Goal: Task Accomplishment & Management: Use online tool/utility

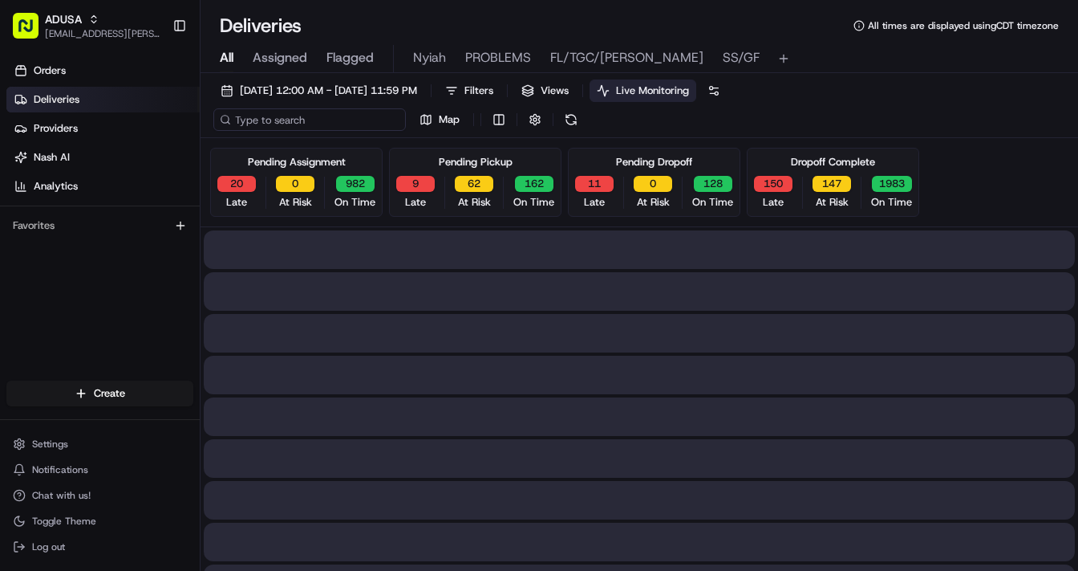
click at [256, 124] on input at bounding box center [309, 119] width 193 height 22
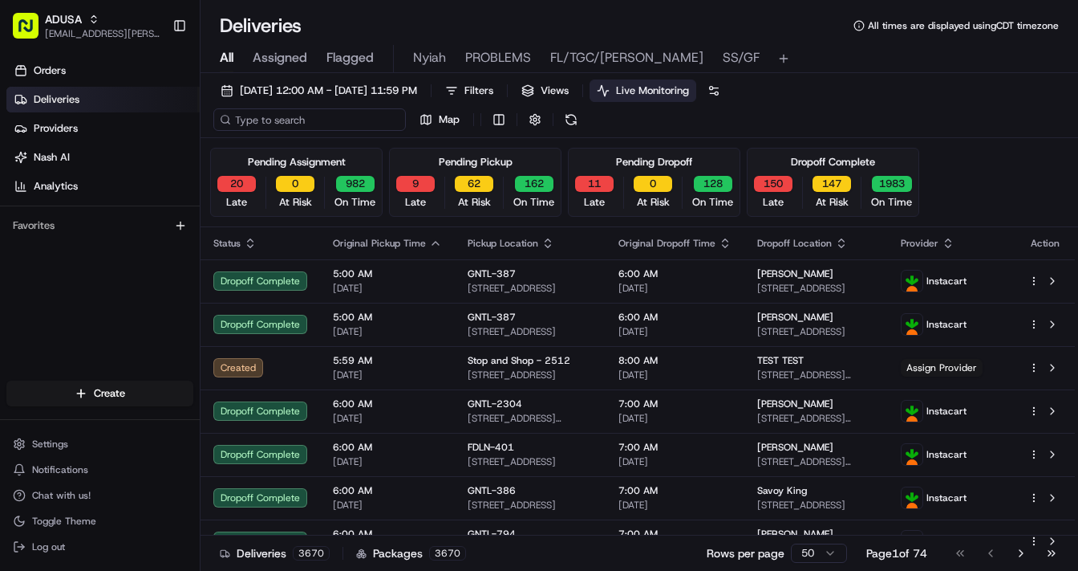
click at [303, 113] on input at bounding box center [309, 119] width 193 height 22
click at [298, 120] on input at bounding box center [309, 119] width 193 height 22
paste input "m704435608"
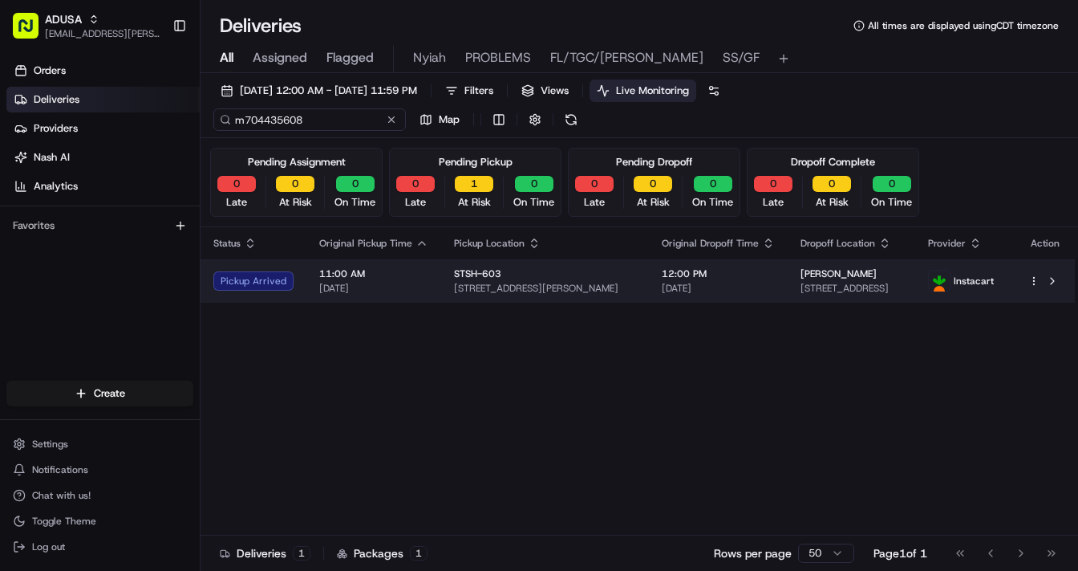
type input "m704435608"
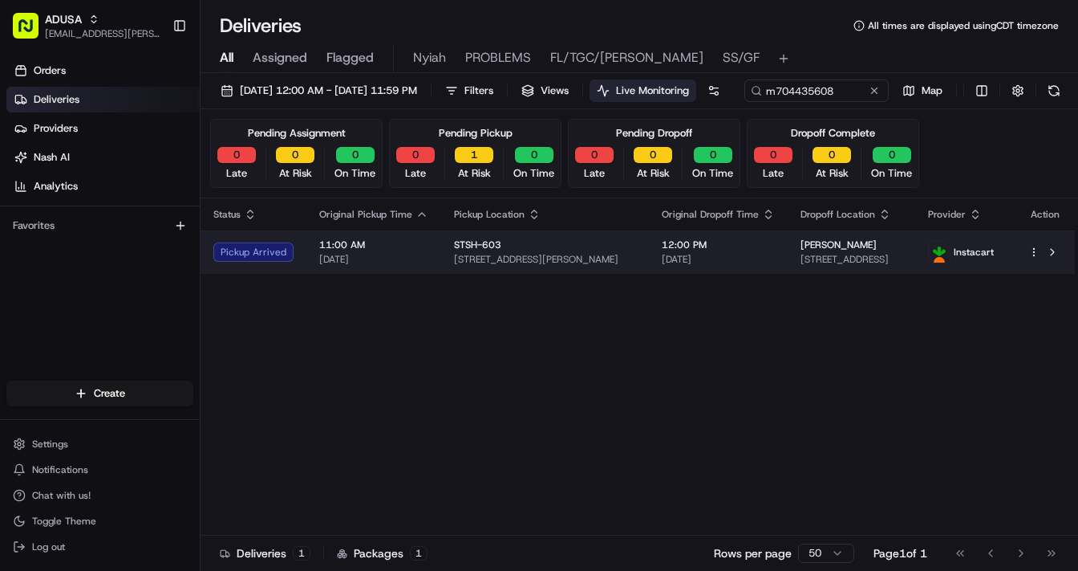
click at [583, 266] on div "STSH-603 15 Franklin St, Seymour, CT 06483, US" at bounding box center [545, 251] width 182 height 27
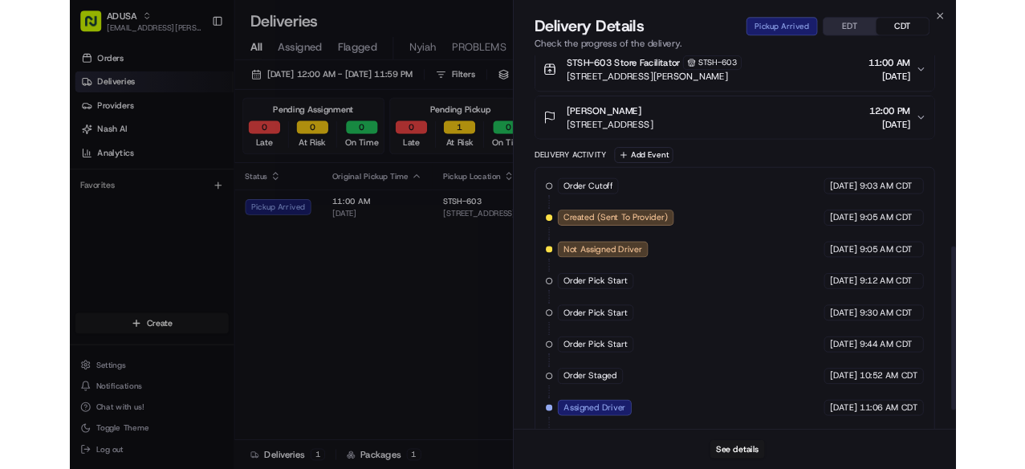
scroll to position [583, 0]
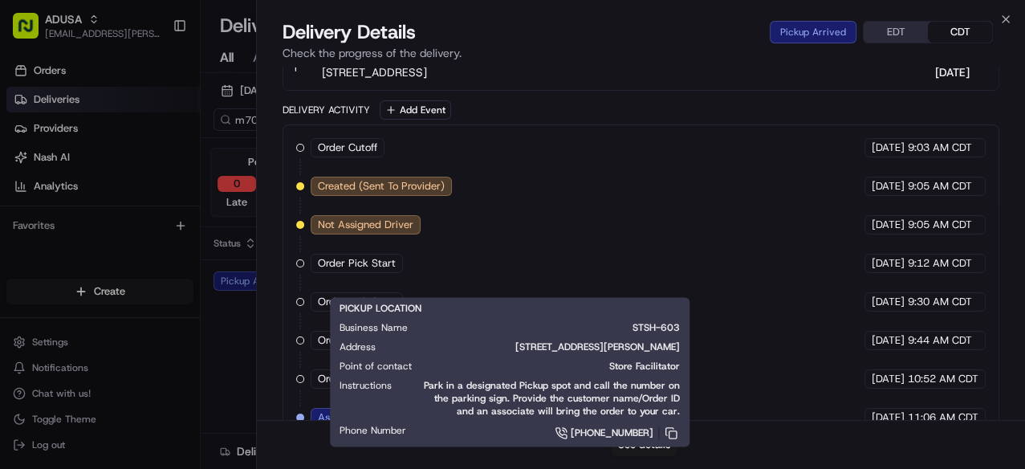
click at [739, 241] on div "Order Cutoff Stop and Shop 08/15/2025 9:03 AM CDT Created (Sent To Provider) In…" at bounding box center [640, 321] width 689 height 366
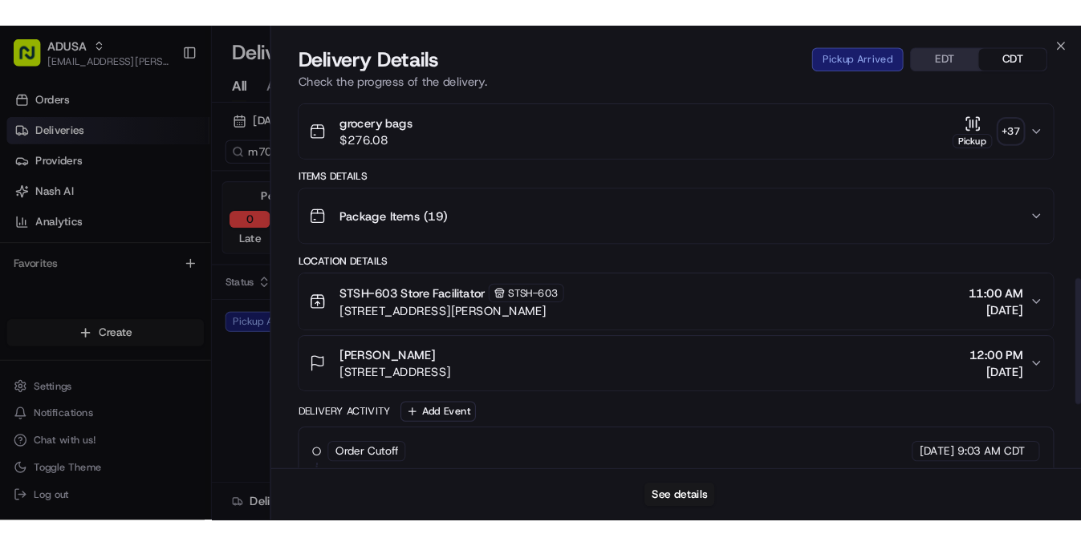
scroll to position [327, 0]
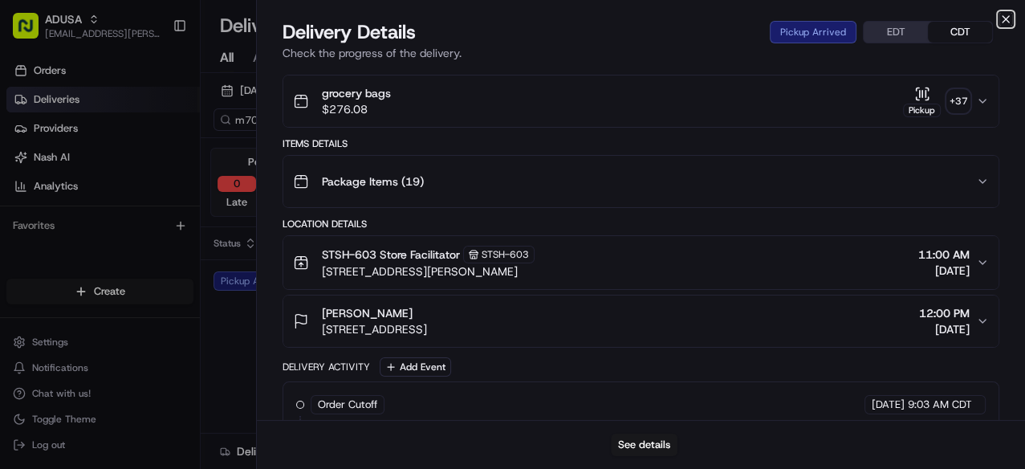
click at [1004, 20] on icon "button" at bounding box center [1005, 19] width 6 height 6
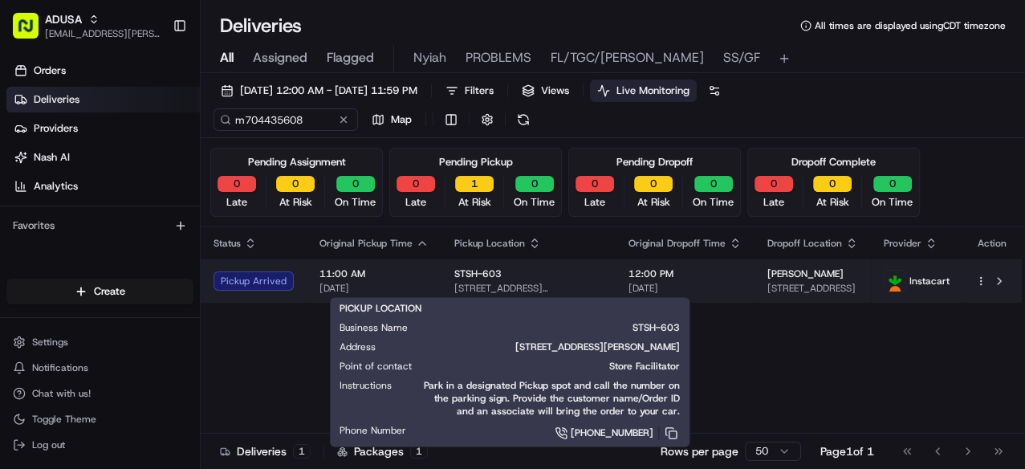
click at [558, 270] on div "STSH-603" at bounding box center [528, 273] width 148 height 13
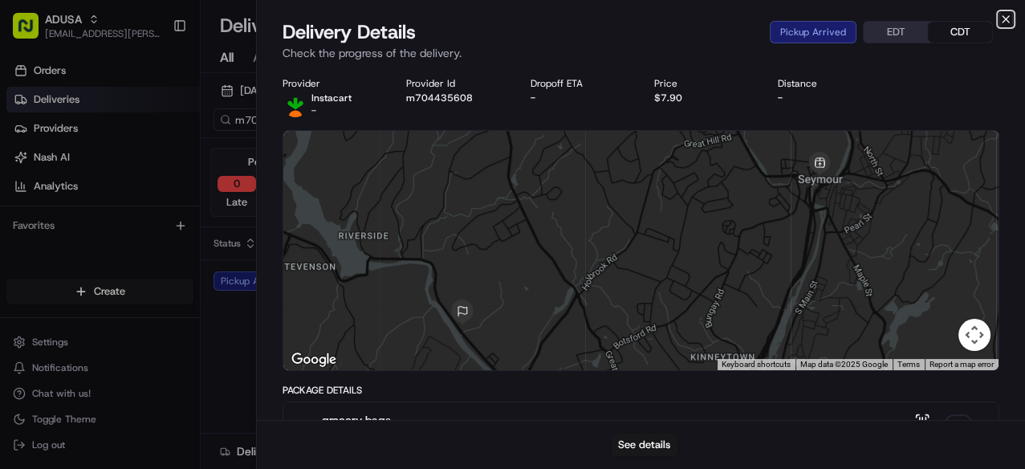
click at [1008, 14] on icon "button" at bounding box center [1005, 19] width 13 height 13
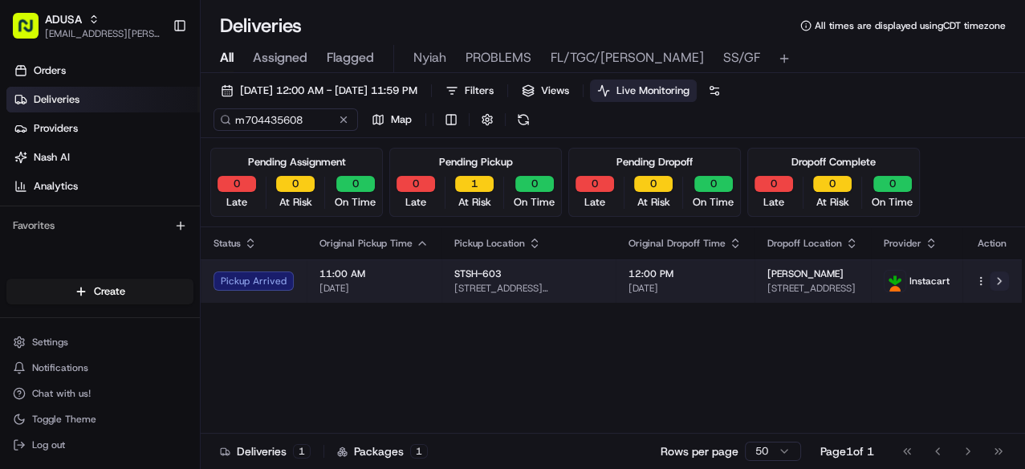
click at [998, 278] on button at bounding box center [998, 280] width 19 height 19
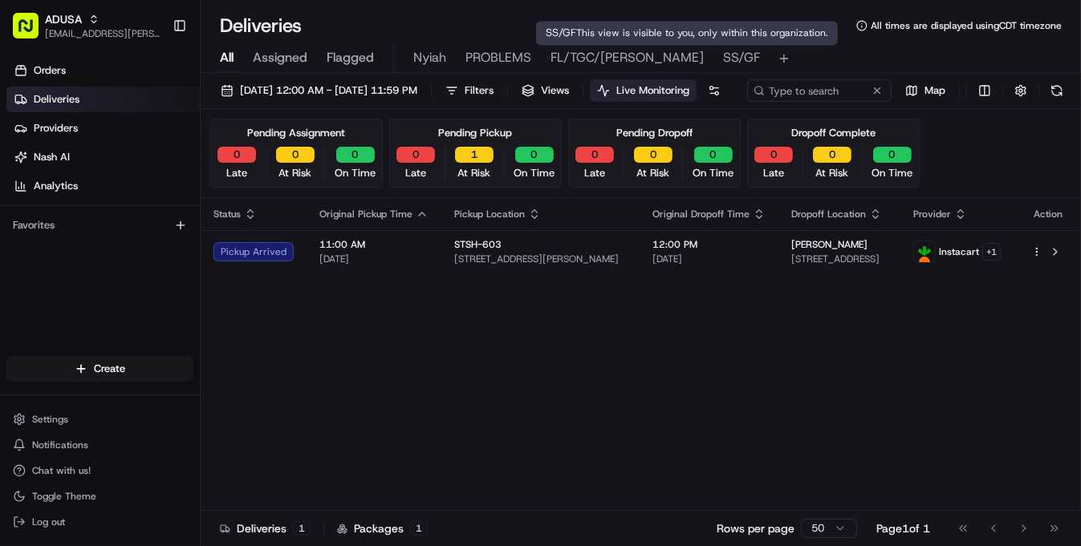
click at [723, 58] on span "SS/GF" at bounding box center [741, 57] width 37 height 19
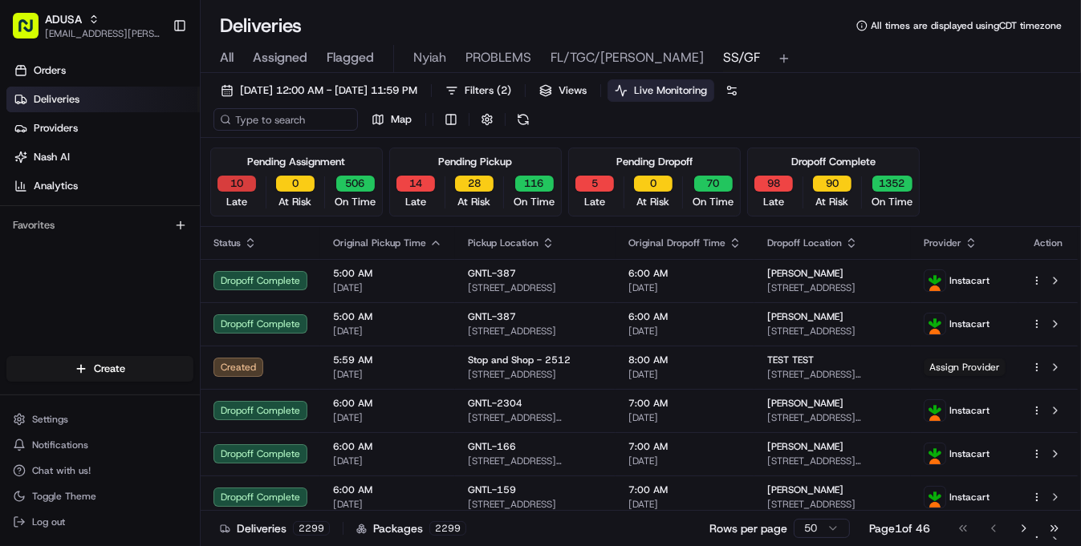
click at [238, 182] on button "10" at bounding box center [236, 184] width 39 height 16
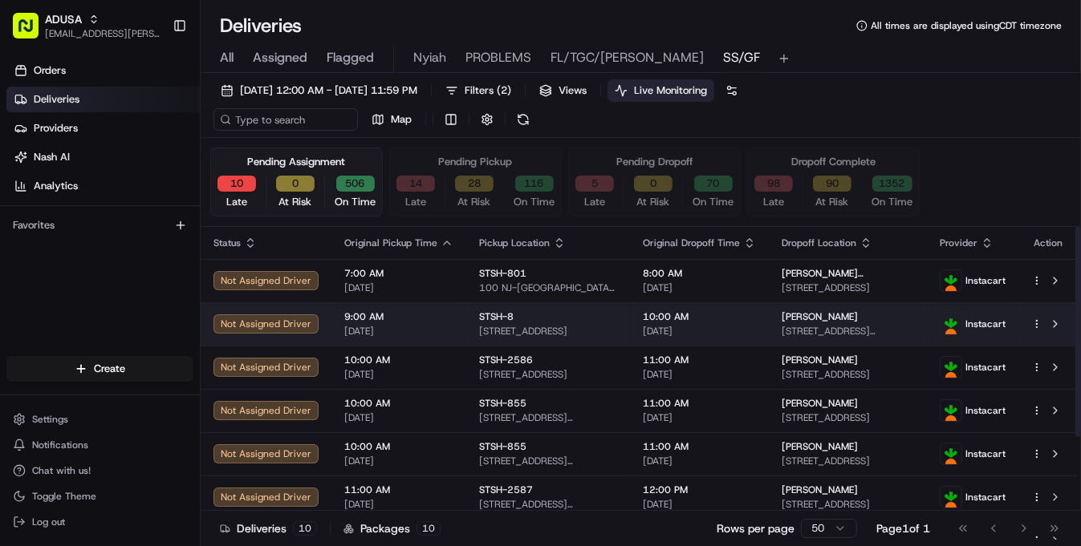
click at [449, 320] on td "9:00 AM 08/15/2025" at bounding box center [398, 324] width 135 height 43
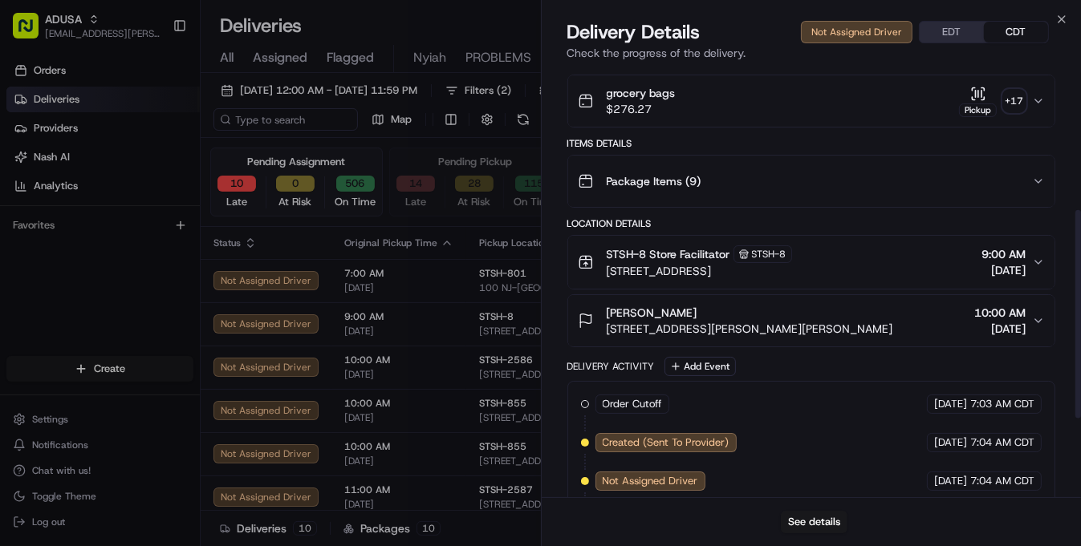
scroll to position [134, 0]
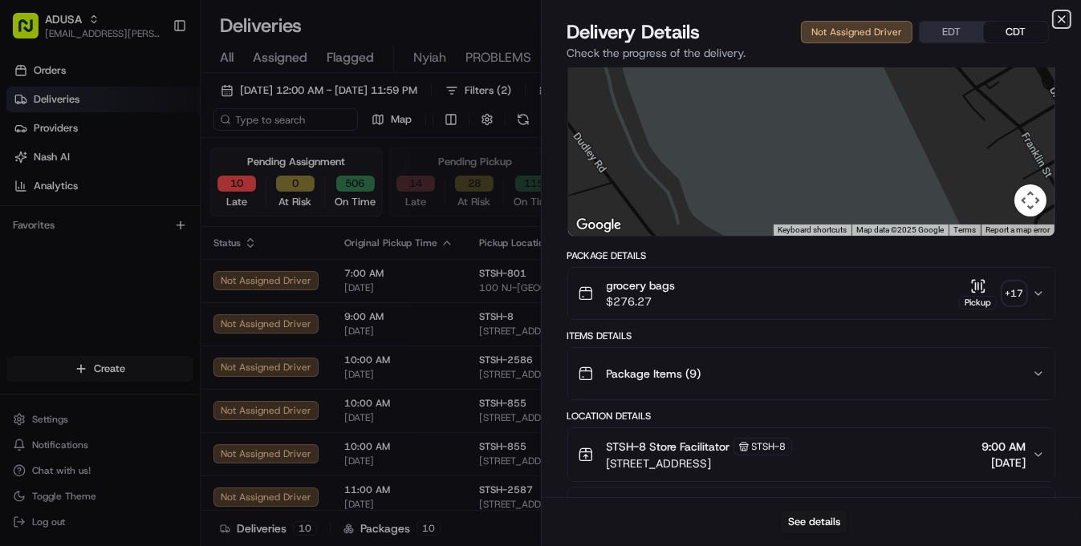
click at [1058, 22] on icon "button" at bounding box center [1061, 19] width 6 height 6
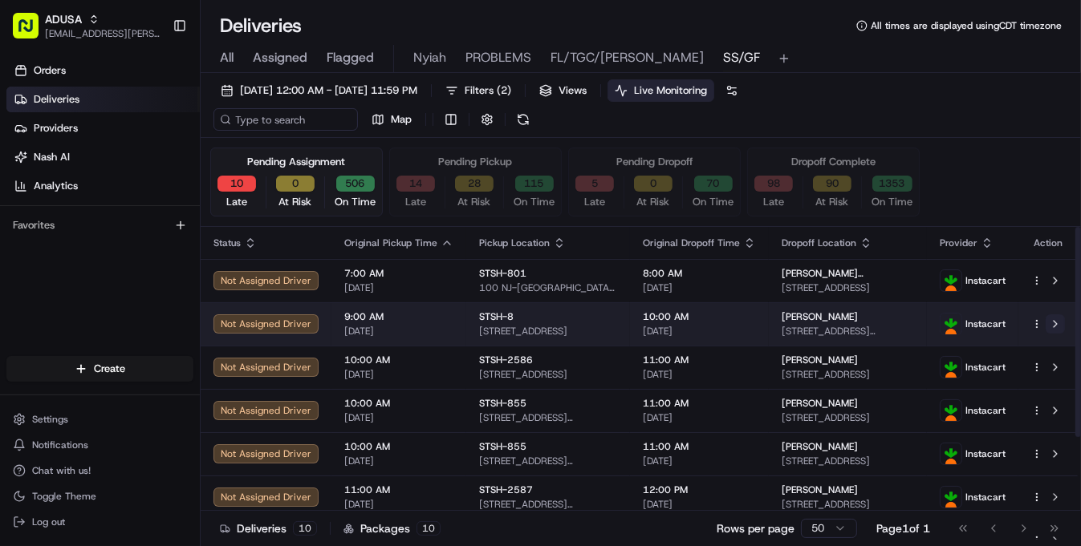
click at [1055, 319] on button at bounding box center [1055, 324] width 19 height 19
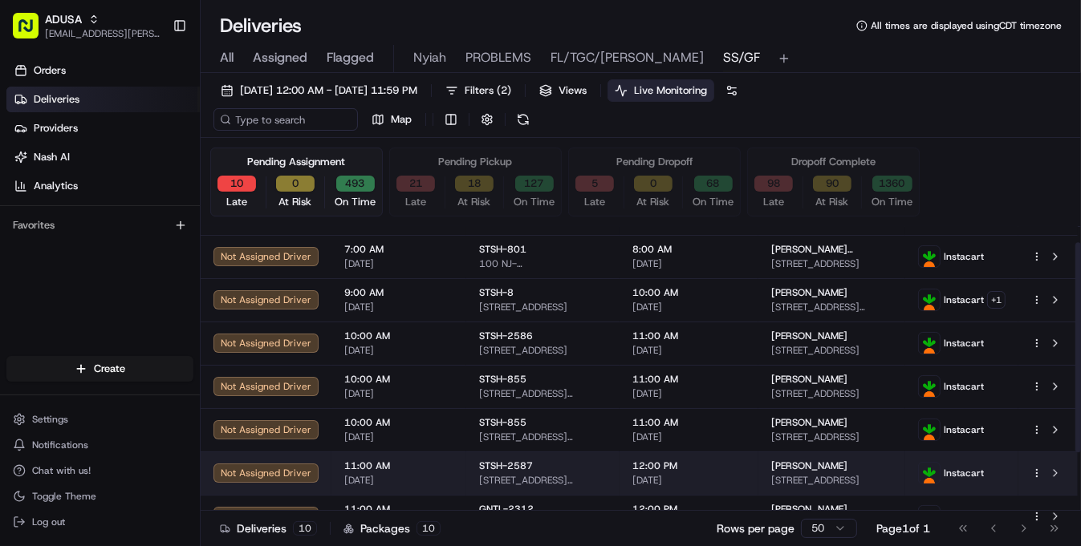
scroll to position [0, 0]
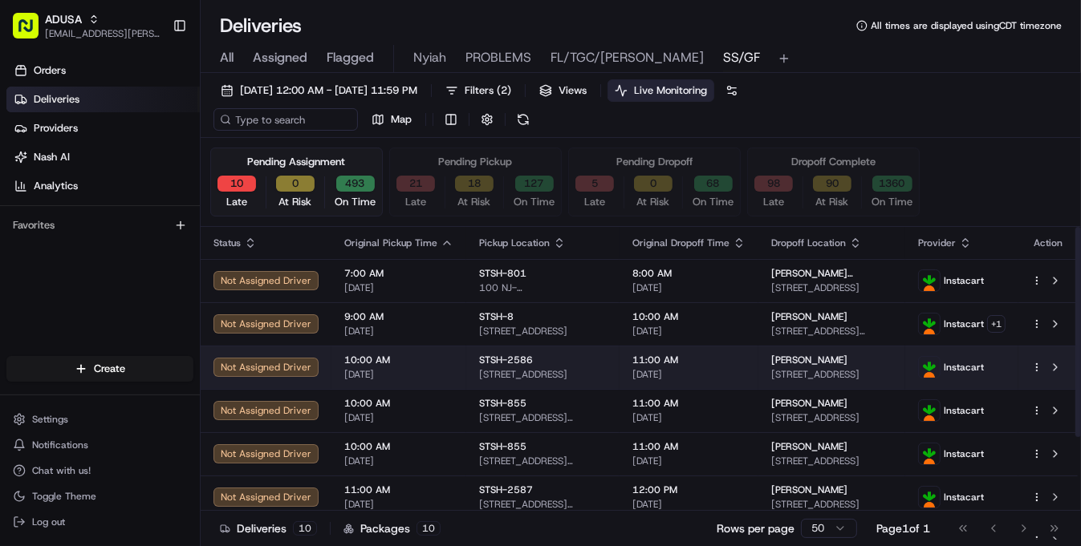
click at [554, 361] on div "STSH-2586" at bounding box center [543, 360] width 128 height 13
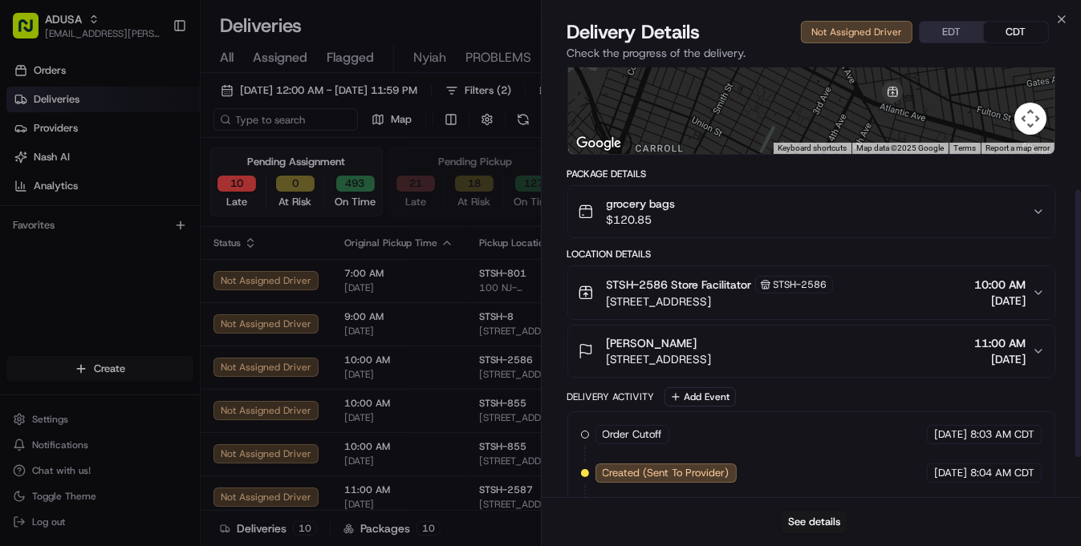
scroll to position [196, 0]
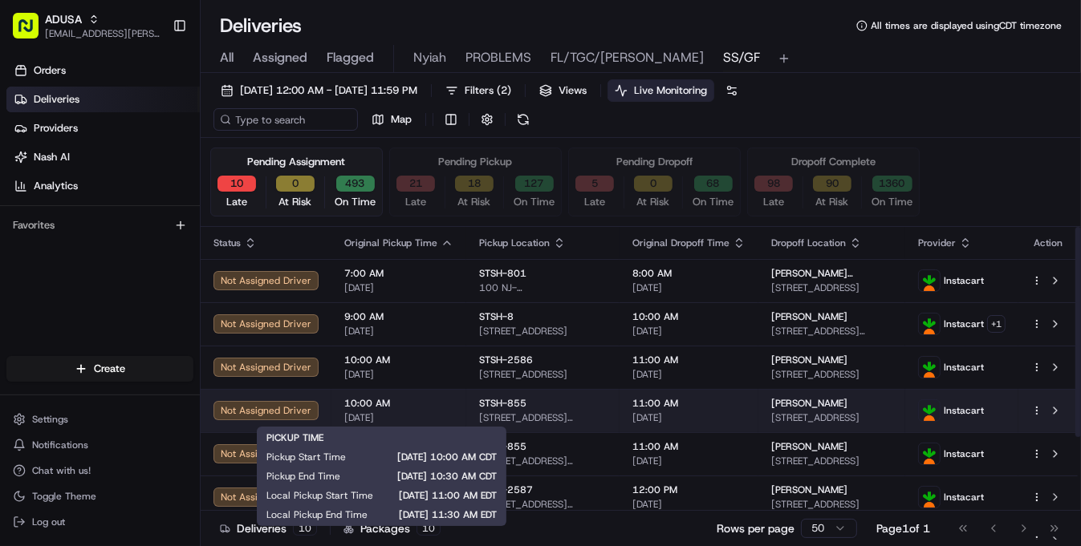
click at [424, 408] on span "10:00 AM" at bounding box center [398, 403] width 109 height 13
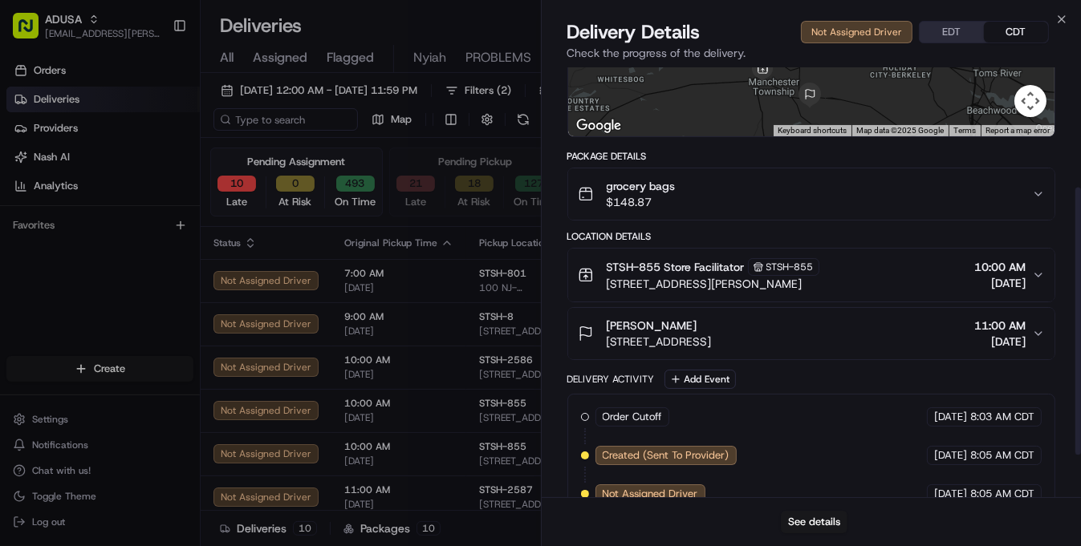
scroll to position [260, 0]
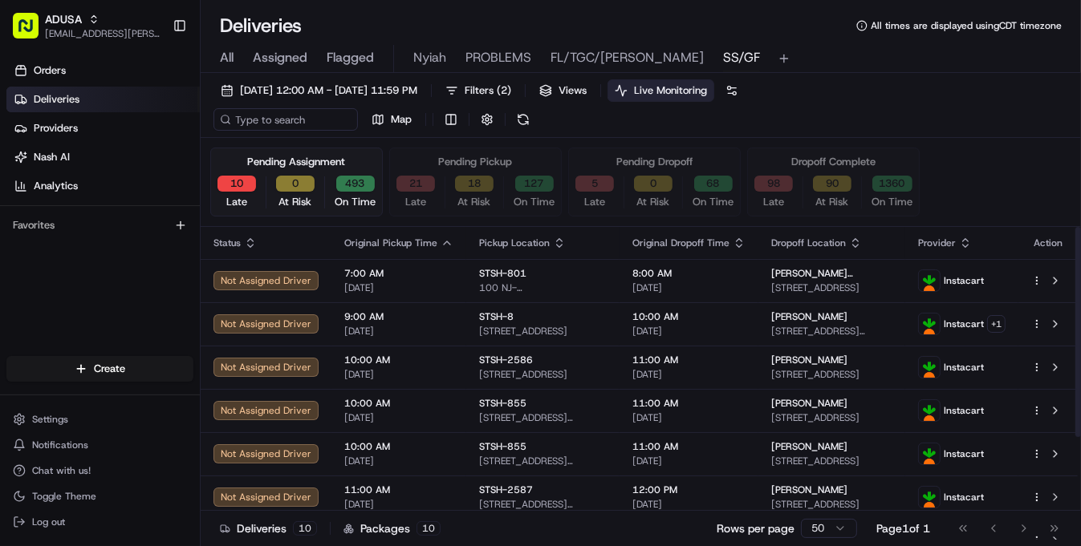
click at [436, 452] on span "10:00 AM" at bounding box center [398, 447] width 109 height 13
click at [441, 491] on span "11:00 AM" at bounding box center [398, 490] width 109 height 13
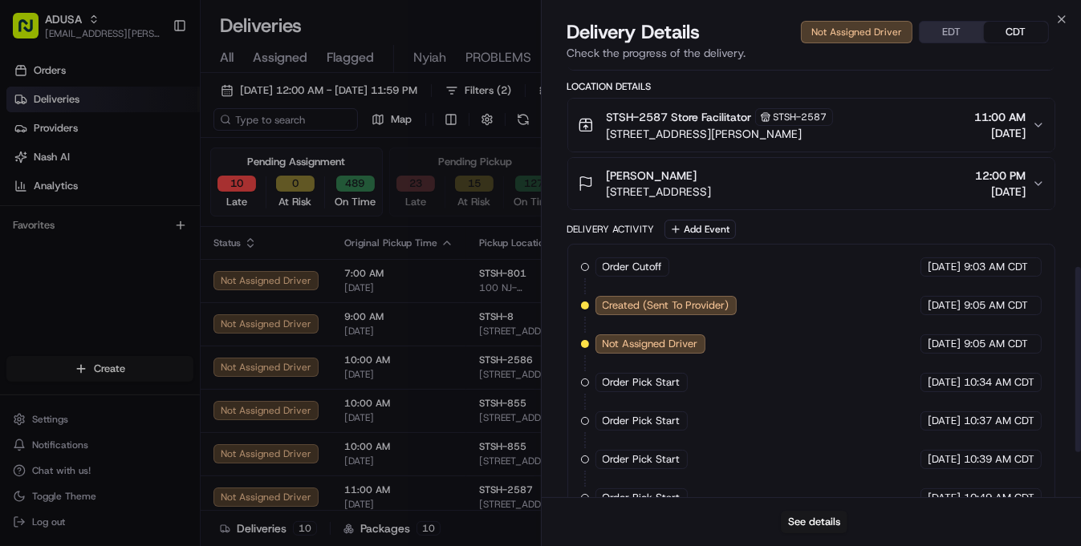
scroll to position [570, 0]
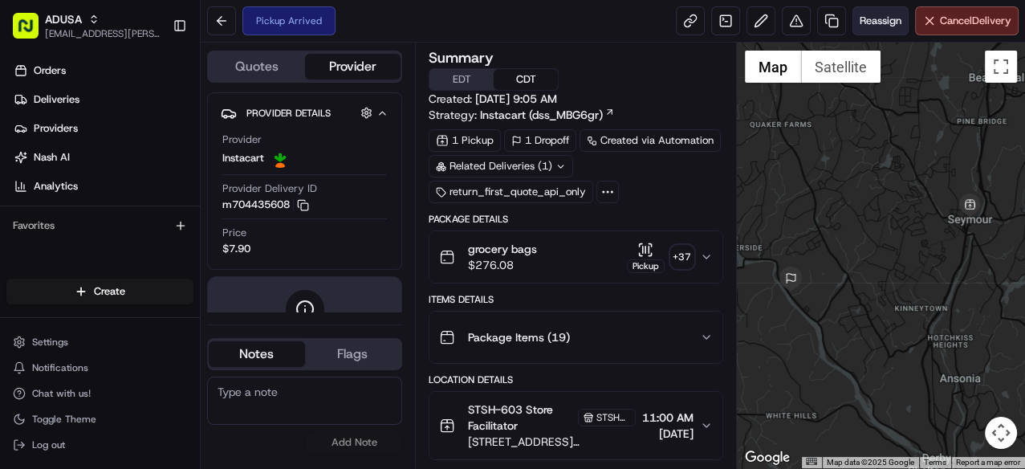
click at [886, 18] on span "Reassign" at bounding box center [880, 21] width 42 height 14
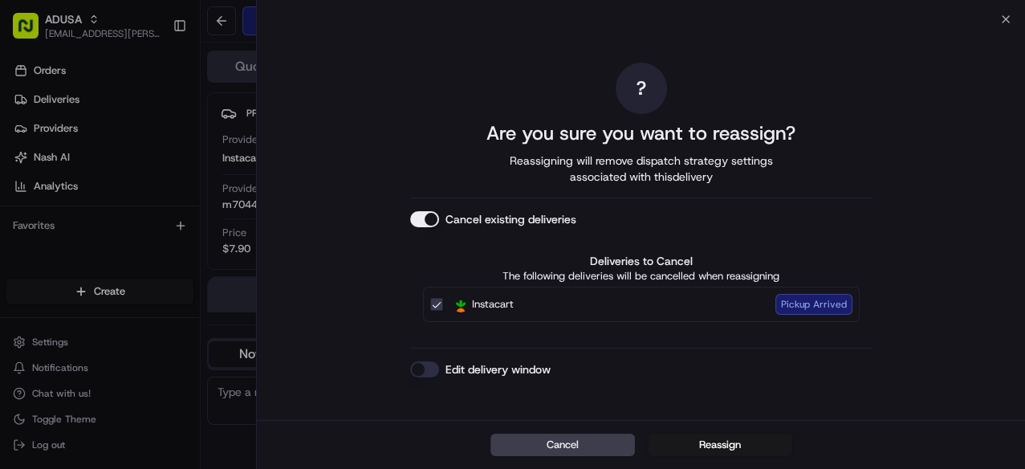
click at [430, 217] on button "Cancel existing deliveries" at bounding box center [424, 219] width 29 height 16
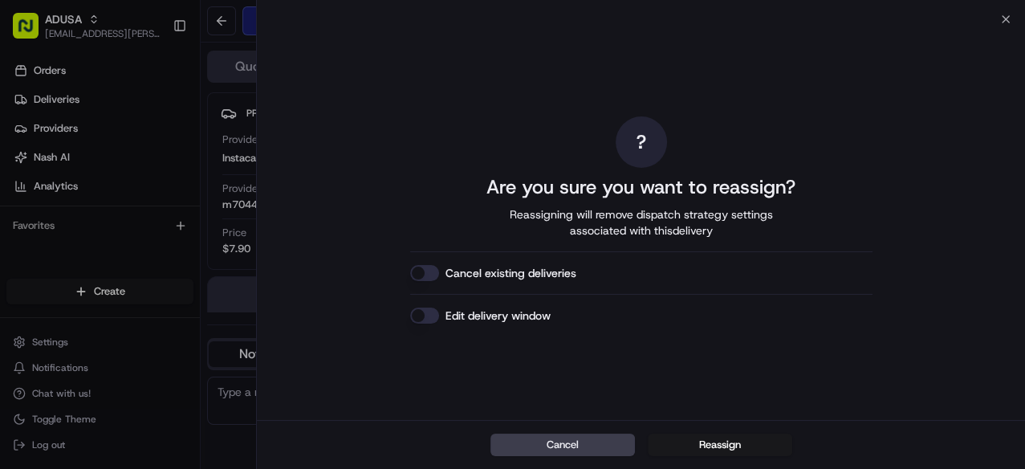
click at [430, 276] on button "Cancel existing deliveries" at bounding box center [424, 273] width 29 height 16
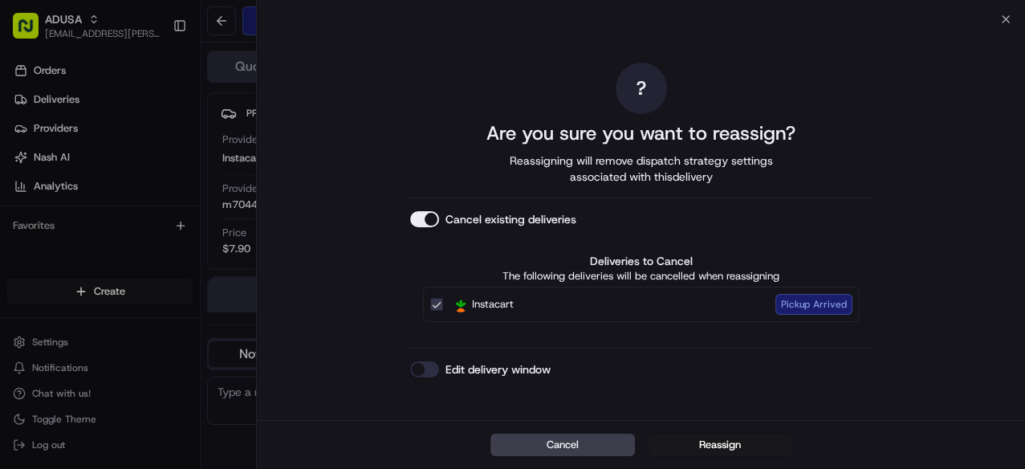
click at [427, 371] on button "Edit delivery window" at bounding box center [424, 369] width 29 height 16
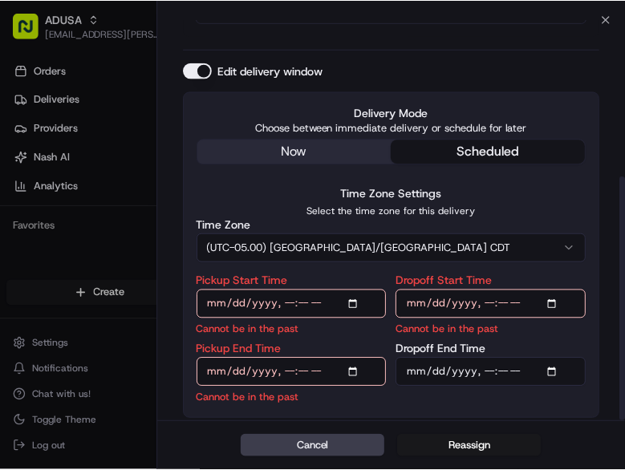
scroll to position [258, 0]
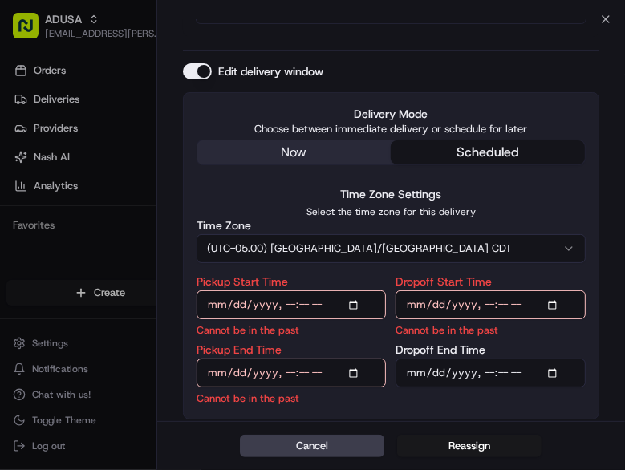
click at [353, 302] on input "Pickup Start Time" at bounding box center [292, 304] width 190 height 29
type input "[DATE]T13:00"
click at [555, 299] on input "Dropoff Start Time" at bounding box center [491, 304] width 190 height 29
type input "[DATE]T13:00"
click at [237, 356] on div "Pickup End Time Cannot be in the past" at bounding box center [292, 375] width 190 height 62
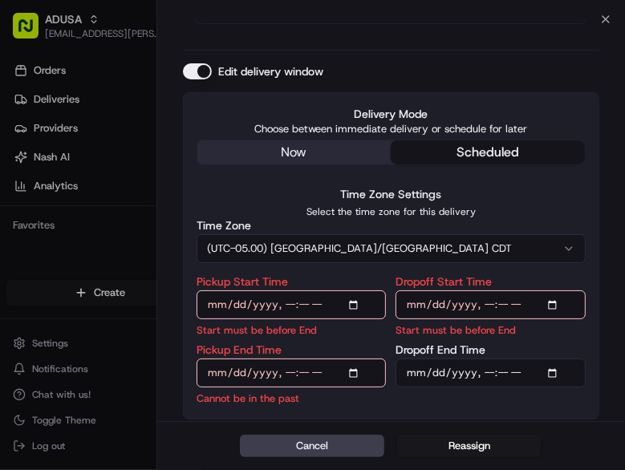
click at [359, 372] on input "Pickup End Time" at bounding box center [292, 373] width 190 height 29
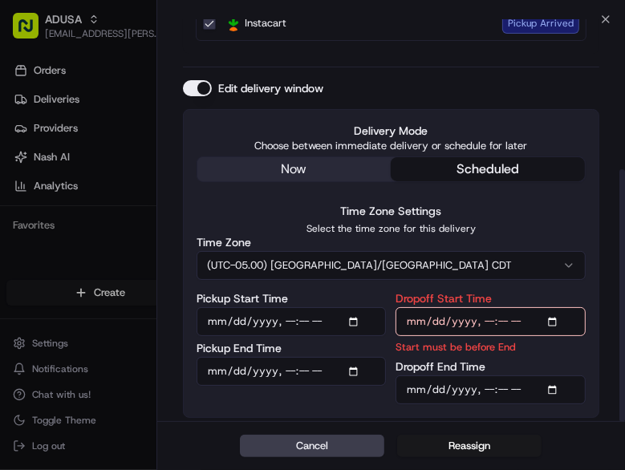
scroll to position [239, 0]
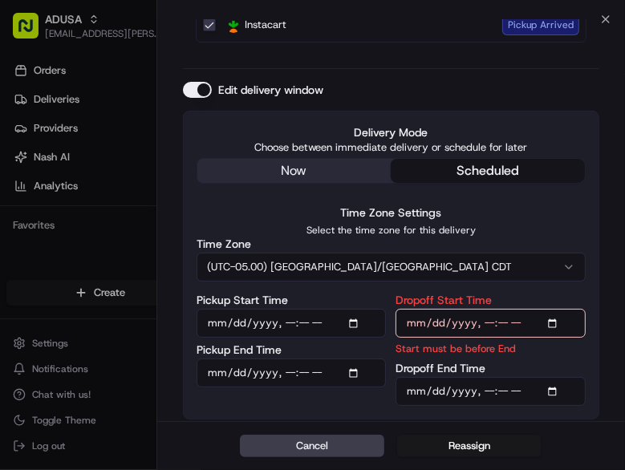
type input "[DATE]T13:30"
click at [558, 392] on input "Dropoff End Time" at bounding box center [491, 391] width 190 height 29
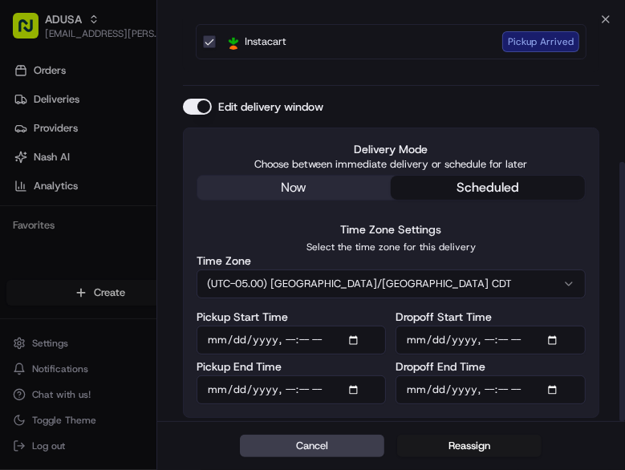
scroll to position [221, 0]
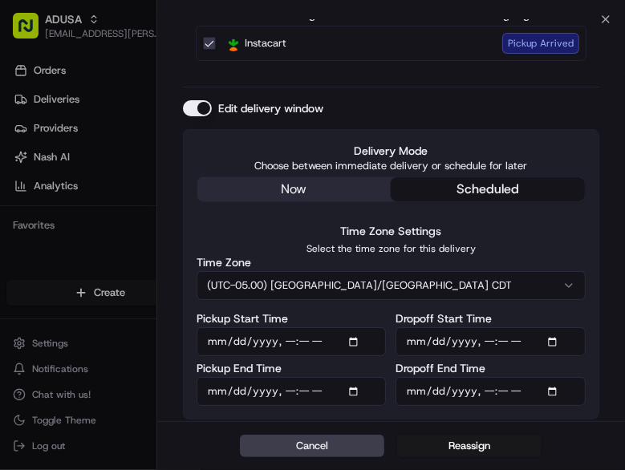
type input "[DATE]T14:00"
click at [603, 345] on div "? Are you sure you want to reassign? Reassigning will remove dispatch strategy …" at bounding box center [391, 111] width 468 height 624
click at [461, 445] on button "Reassign" at bounding box center [469, 446] width 144 height 22
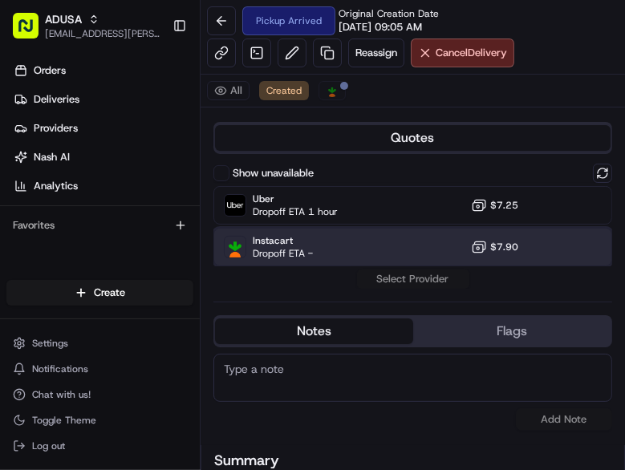
click at [314, 250] on div "Instacart Dropoff ETA - $7.90" at bounding box center [412, 247] width 399 height 39
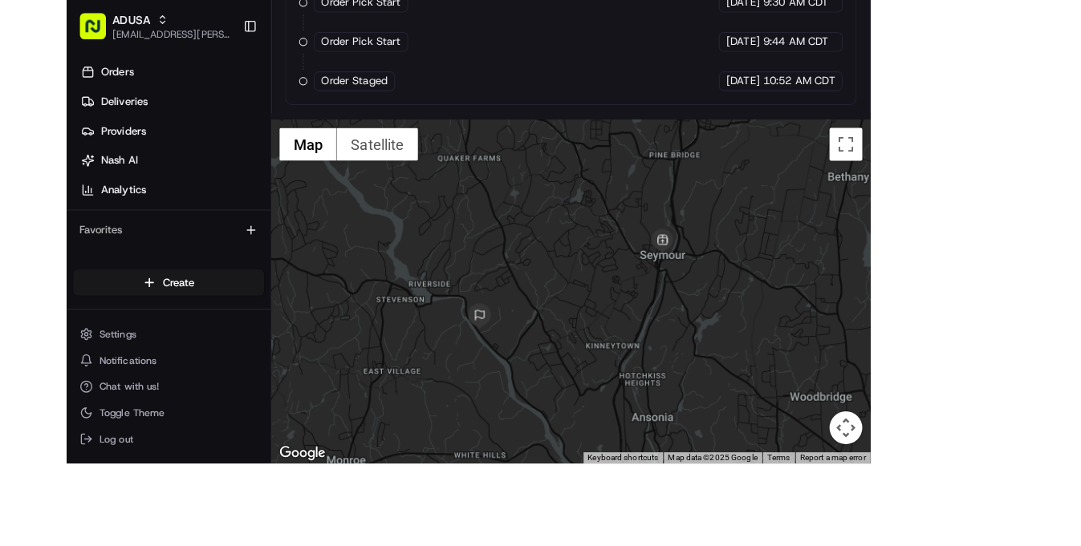
scroll to position [0, 0]
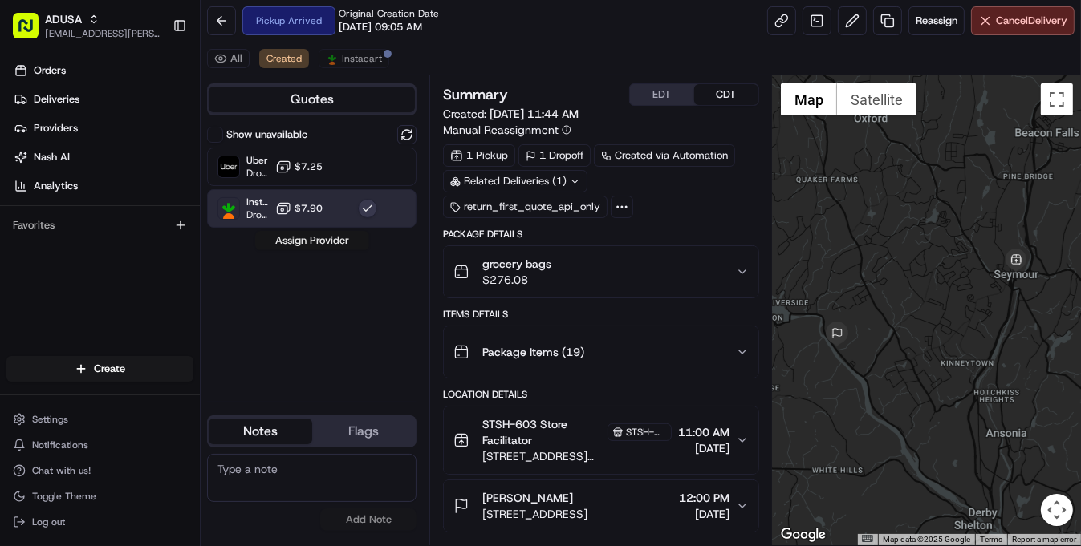
click at [315, 240] on button "Assign Provider" at bounding box center [312, 240] width 114 height 19
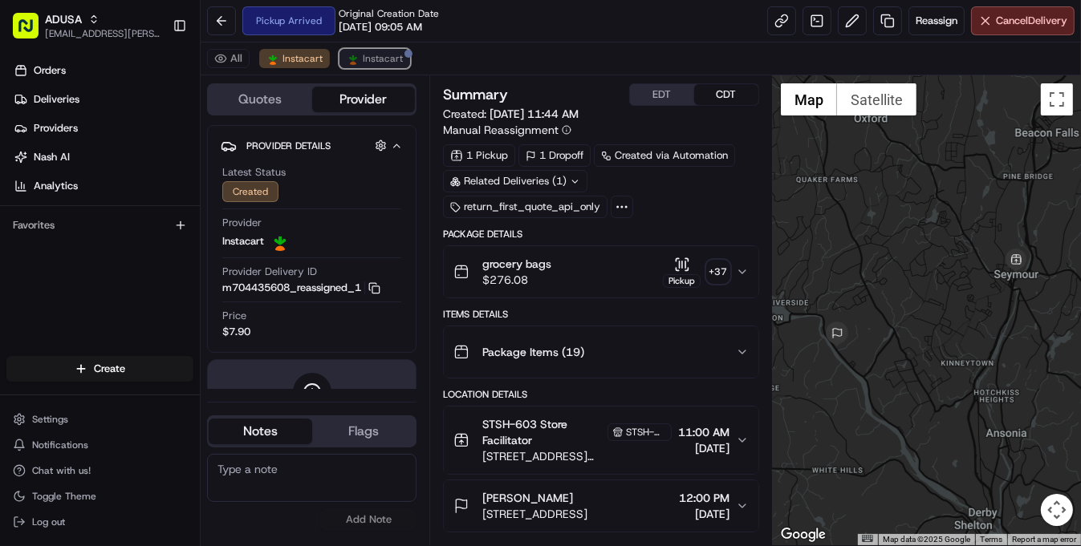
click at [376, 61] on span "Instacart" at bounding box center [383, 58] width 40 height 13
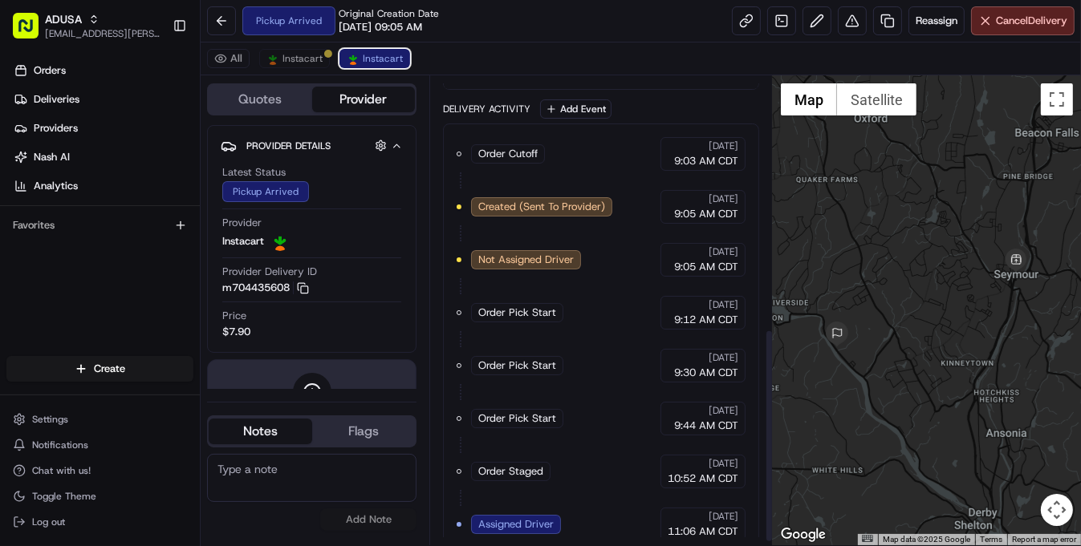
scroll to position [561, 0]
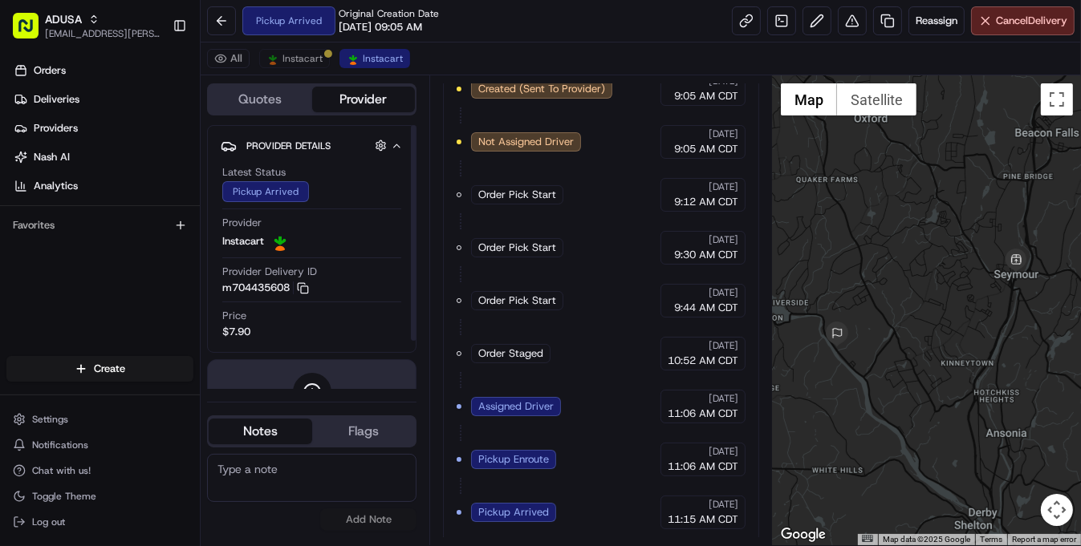
click at [308, 468] on textarea at bounding box center [311, 478] width 209 height 48
type textarea "Store called driver was not outside when they took the groceries out"
click at [359, 468] on button "Add Note" at bounding box center [368, 520] width 96 height 22
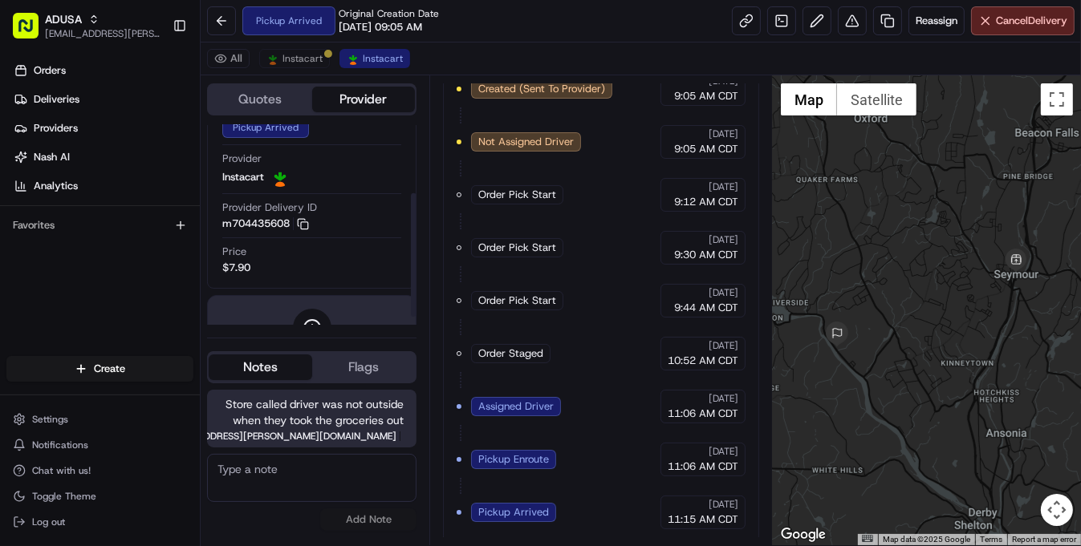
scroll to position [123, 0]
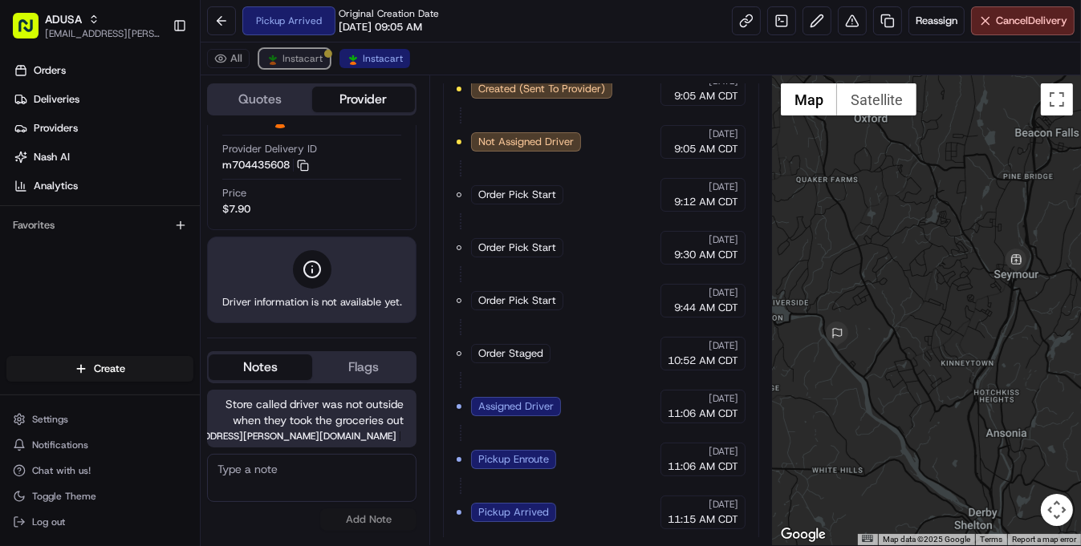
click at [283, 62] on span "Instacart" at bounding box center [302, 58] width 40 height 13
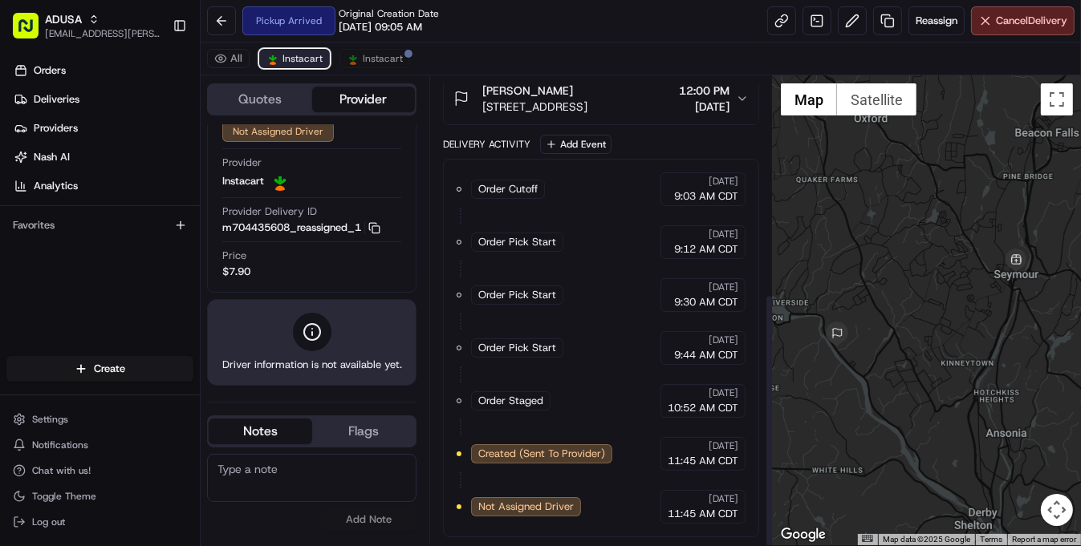
scroll to position [403, 0]
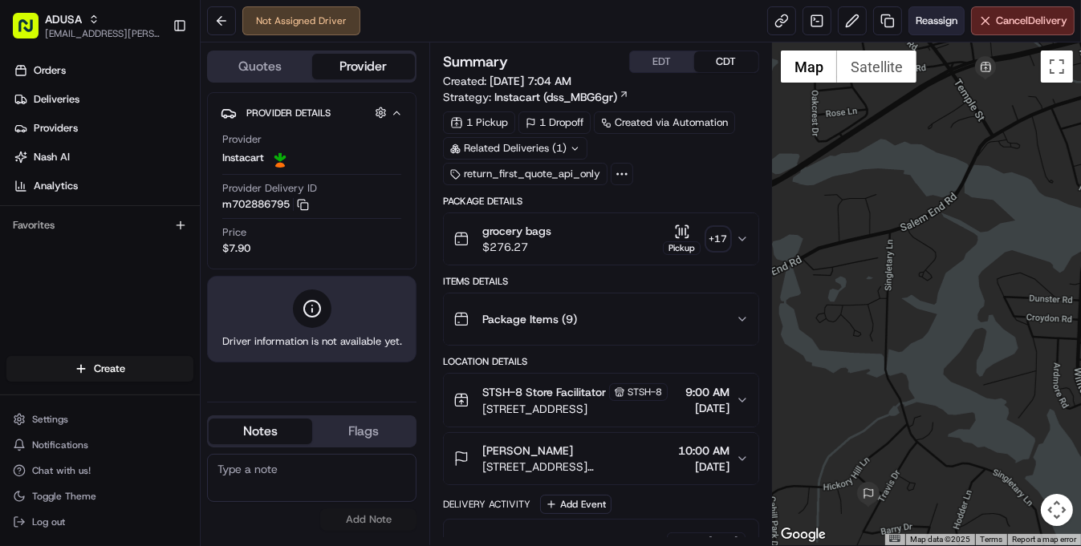
click at [930, 23] on span "Reassign" at bounding box center [937, 21] width 42 height 14
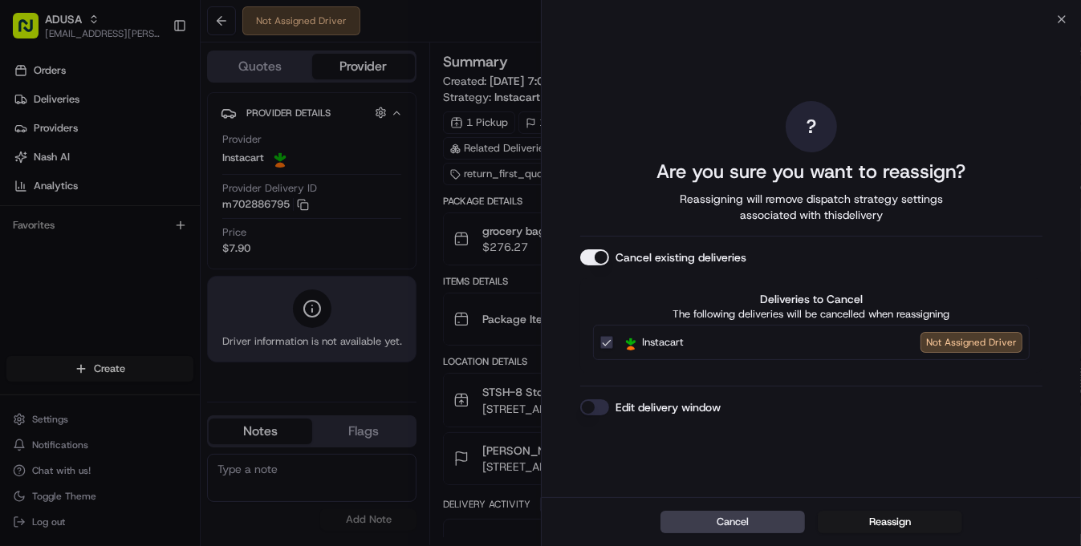
click at [600, 411] on button "Edit delivery window" at bounding box center [594, 408] width 29 height 16
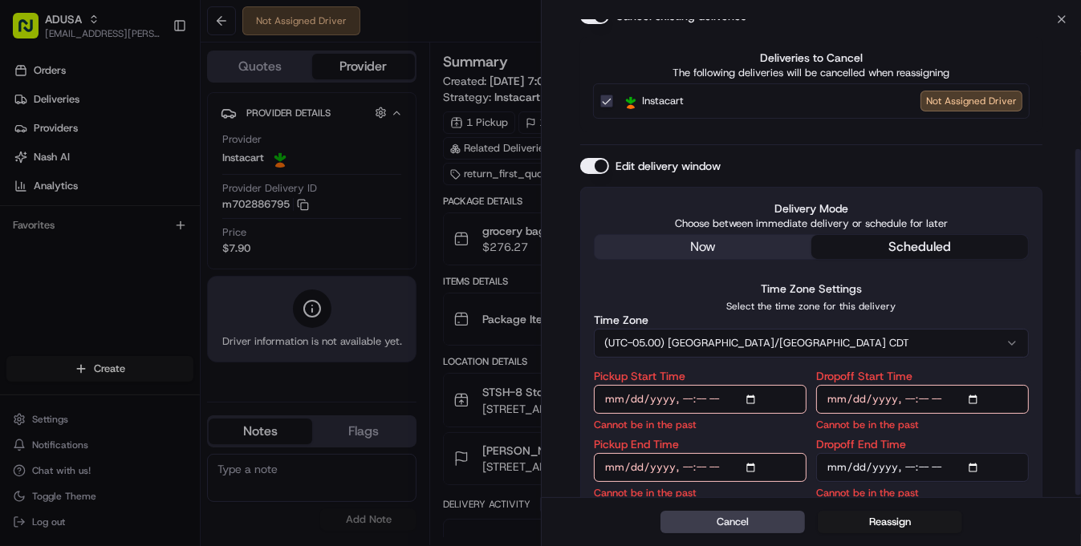
scroll to position [182, 0]
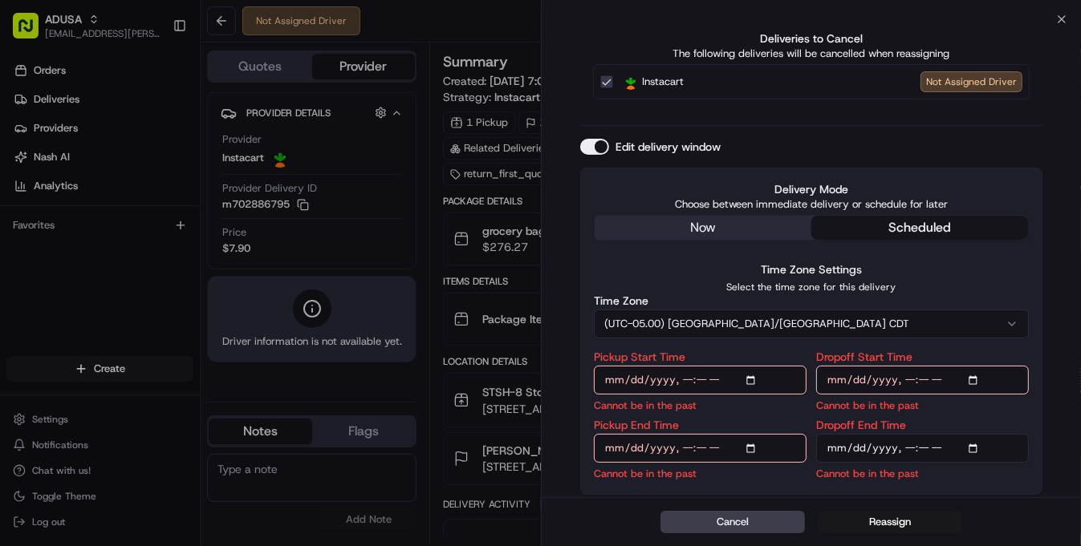
click at [754, 381] on input "Pickup Start Time" at bounding box center [700, 380] width 213 height 29
type input "[DATE]T13:00"
click at [976, 382] on input "Dropoff Start Time" at bounding box center [922, 380] width 213 height 29
type input "[DATE]T13:00"
click at [752, 447] on input "Pickup End Time" at bounding box center [700, 448] width 213 height 29
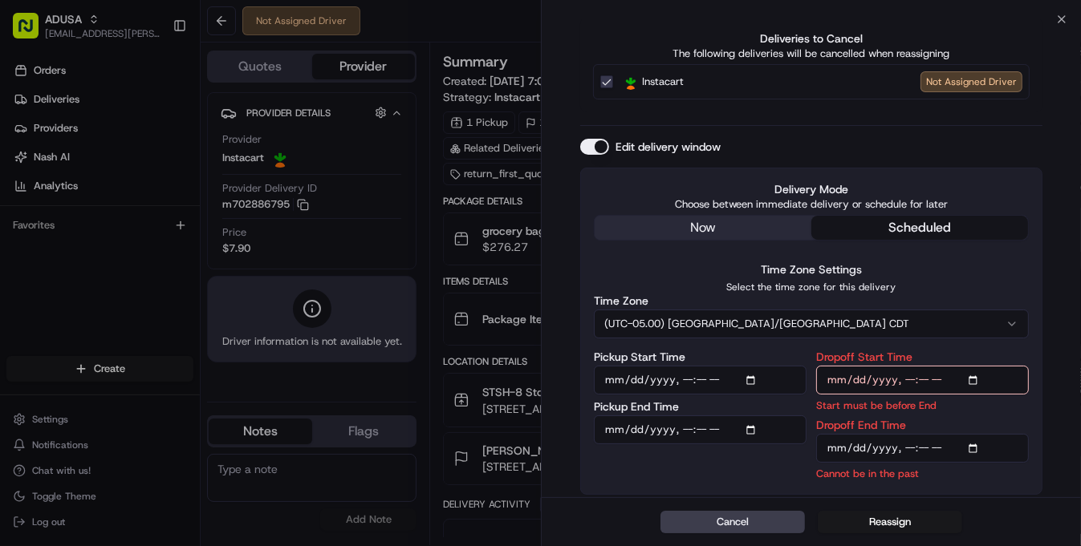
type input "[DATE]T13:30"
click at [977, 446] on input "Dropoff End Time" at bounding box center [922, 448] width 213 height 29
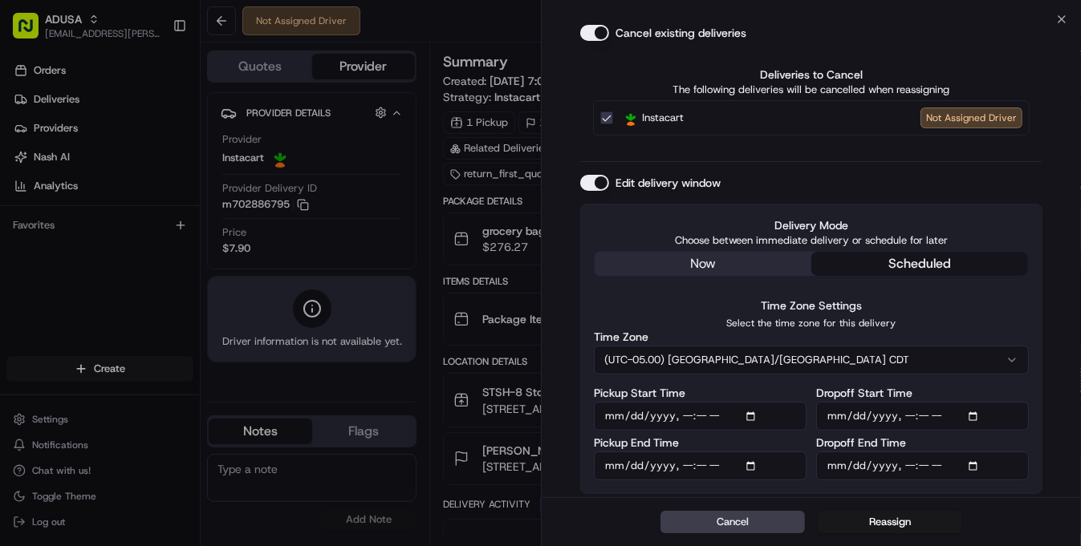
scroll to position [144, 0]
type input "[DATE]T14:00"
click at [1048, 364] on div "? Are you sure you want to reassign? Reassigning will remove dispatch strategy …" at bounding box center [812, 187] width 540 height 624
click at [878, 522] on button "Reassign" at bounding box center [890, 522] width 144 height 22
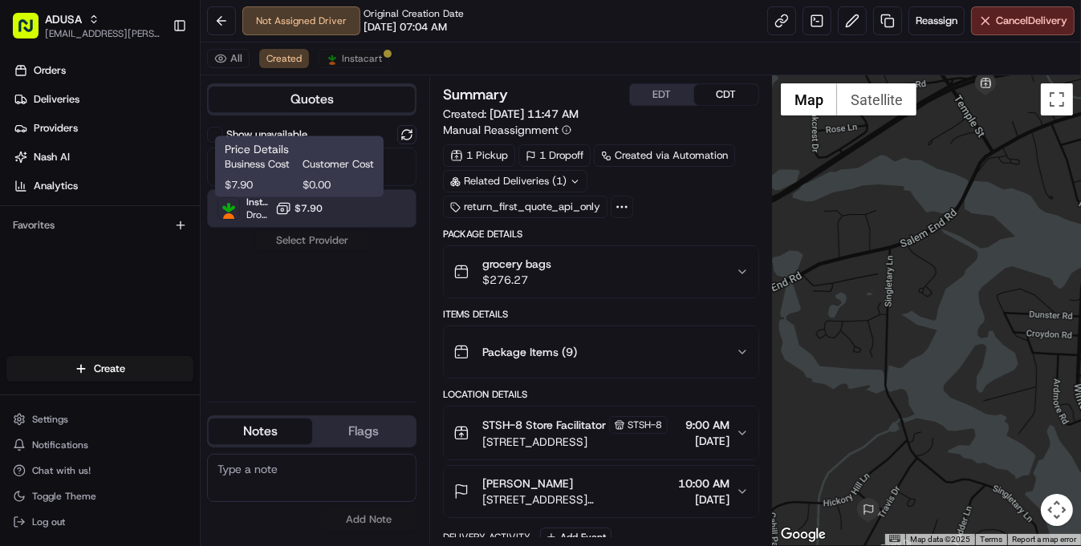
click at [310, 205] on span "$7.90" at bounding box center [308, 208] width 28 height 13
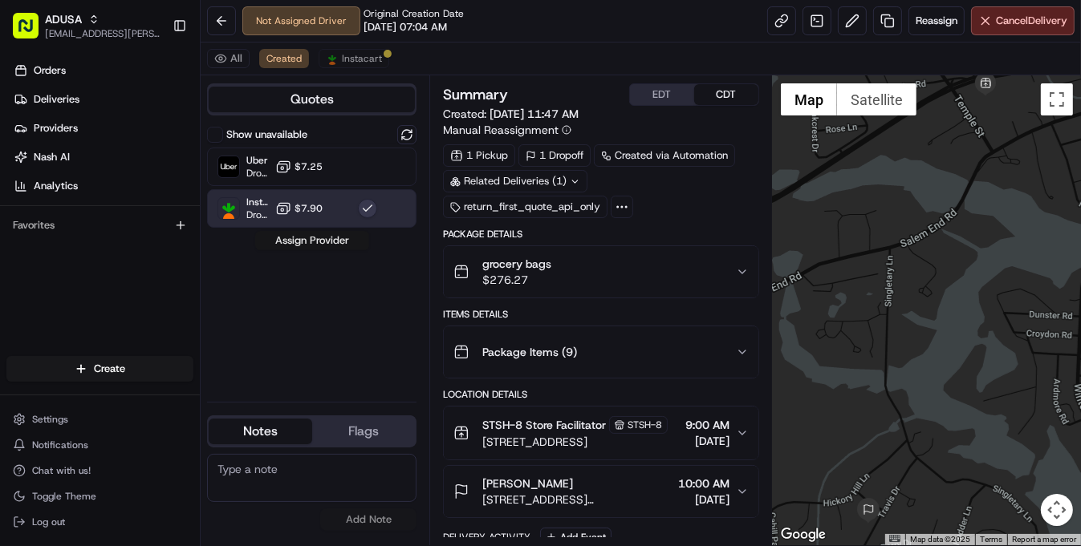
click at [301, 238] on button "Assign Provider" at bounding box center [312, 240] width 114 height 19
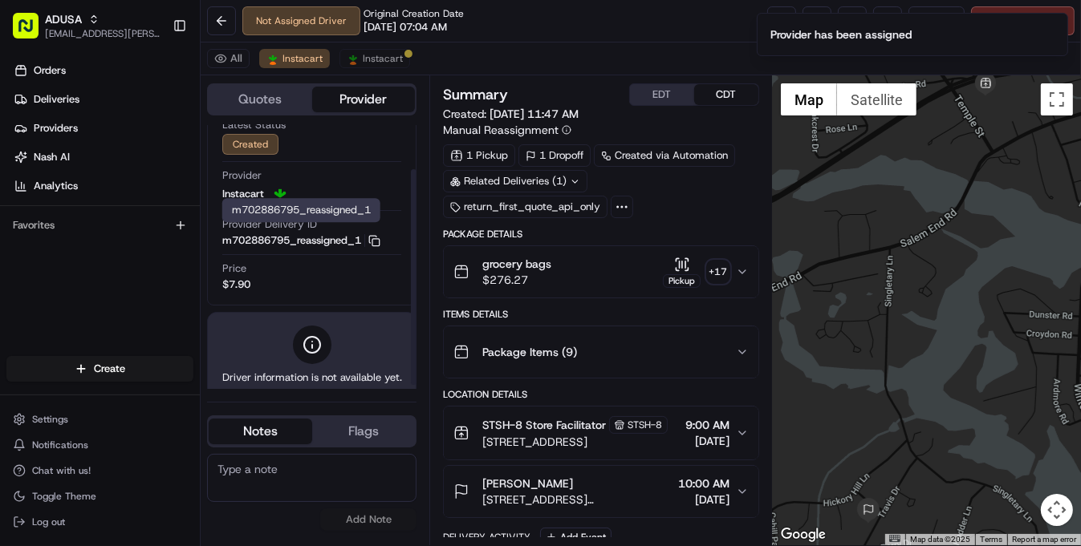
scroll to position [59, 0]
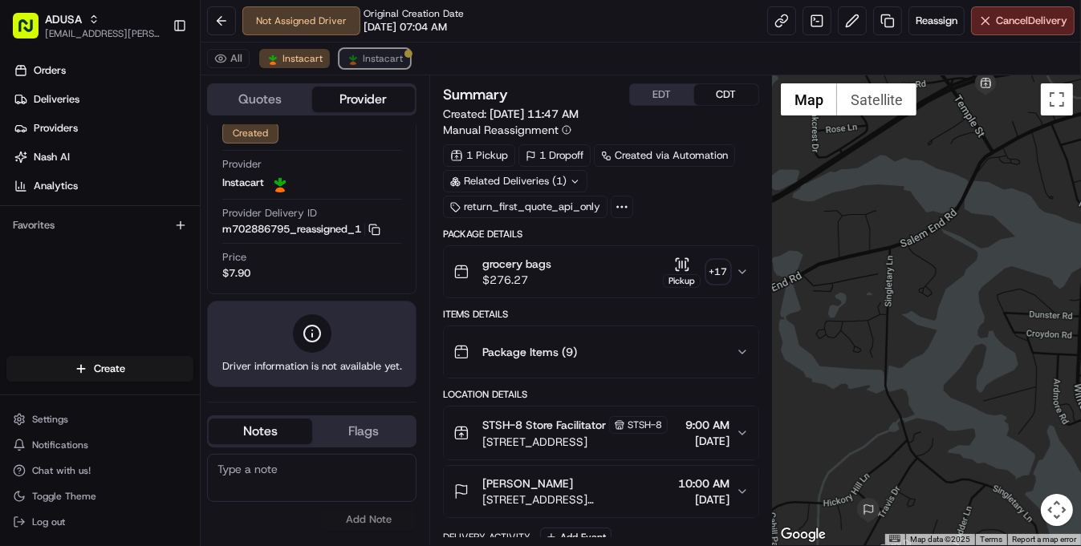
click at [376, 56] on span "Instacart" at bounding box center [383, 58] width 40 height 13
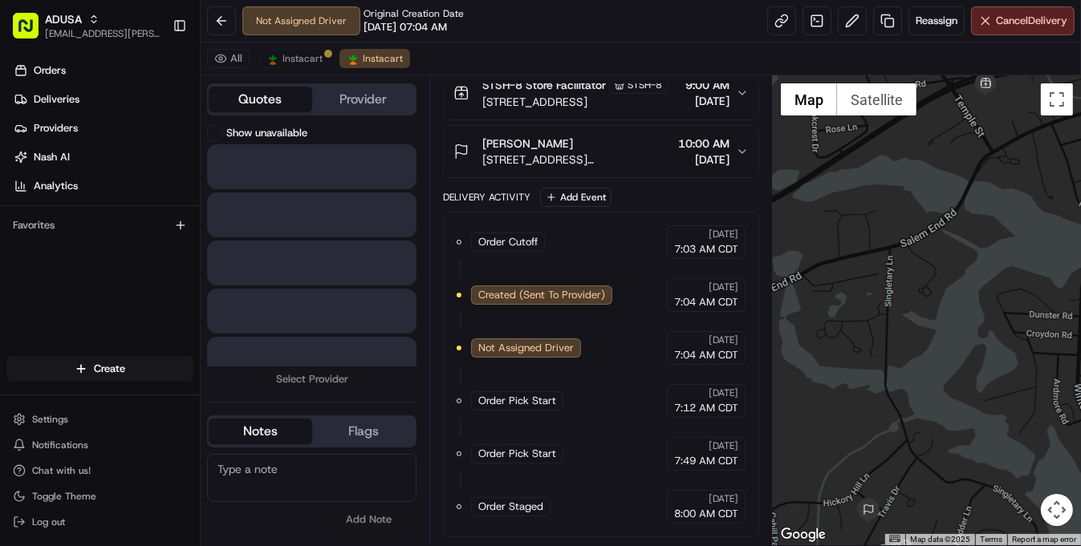
click at [277, 99] on button "Quotes" at bounding box center [261, 100] width 104 height 26
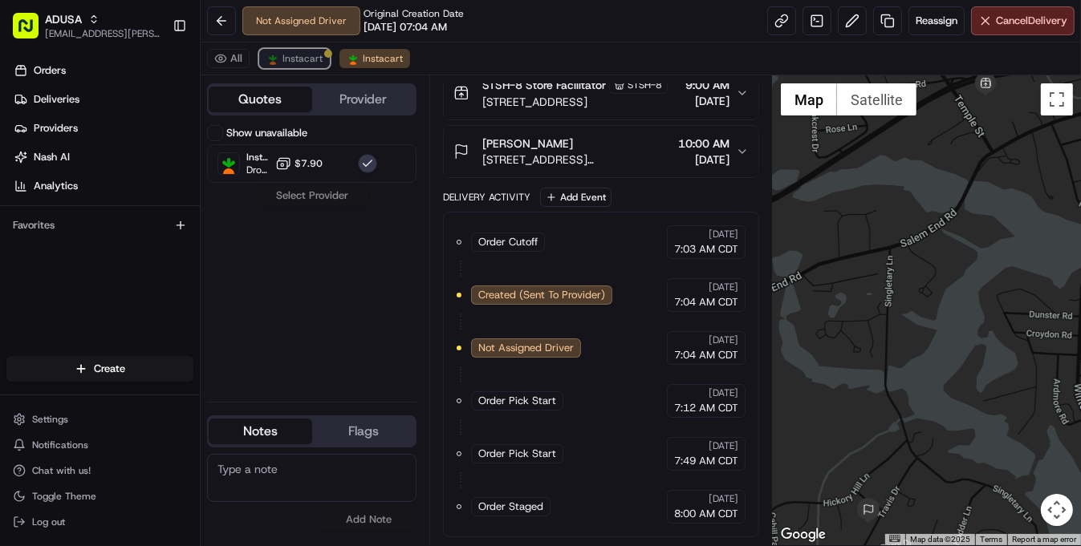
click at [296, 63] on span "Instacart" at bounding box center [302, 58] width 40 height 13
